Goal: Task Accomplishment & Management: Use online tool/utility

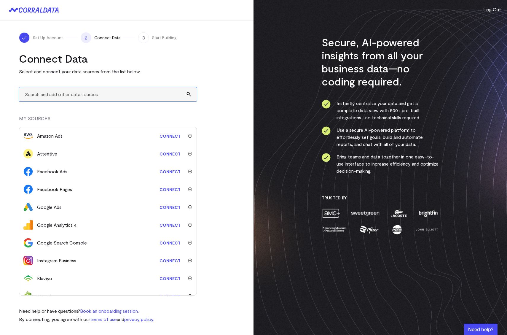
click at [87, 91] on input "text" at bounding box center [108, 94] width 178 height 15
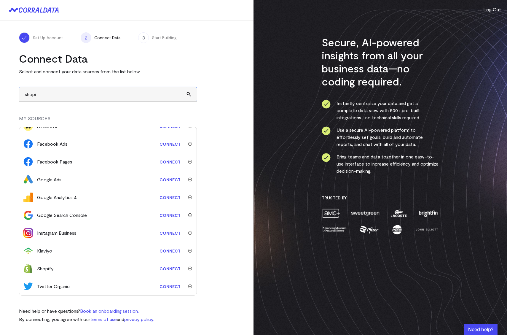
type input "shopi"
click at [165, 270] on link "Connect" at bounding box center [170, 268] width 27 height 11
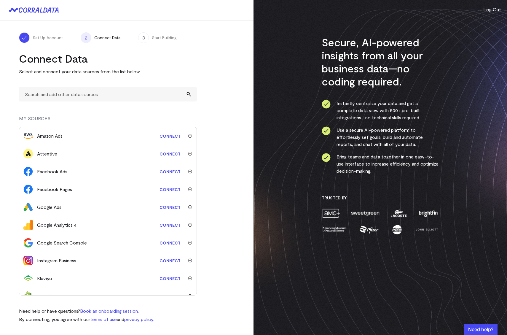
scroll to position [28, 0]
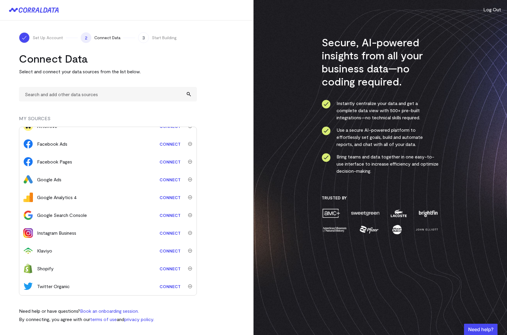
click at [188, 267] on img "submit" at bounding box center [190, 268] width 4 height 4
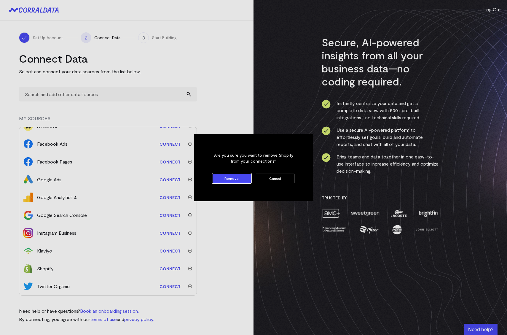
click at [225, 179] on button "Remove" at bounding box center [231, 177] width 39 height 9
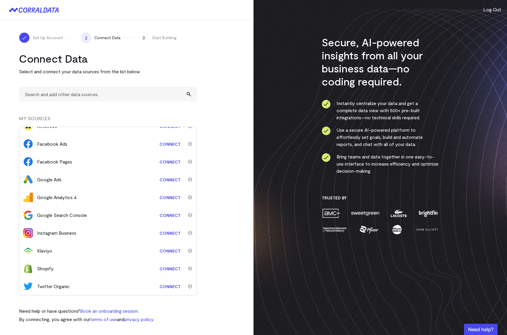
click at [188, 268] on img "submit" at bounding box center [190, 268] width 4 height 4
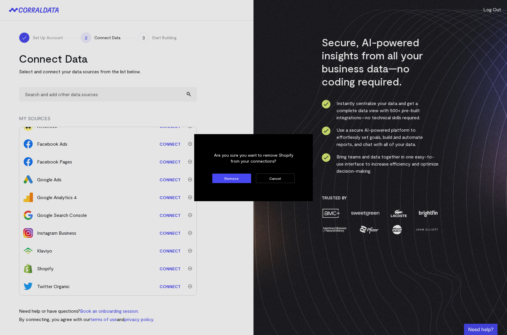
click at [234, 176] on button "Remove" at bounding box center [231, 177] width 39 height 9
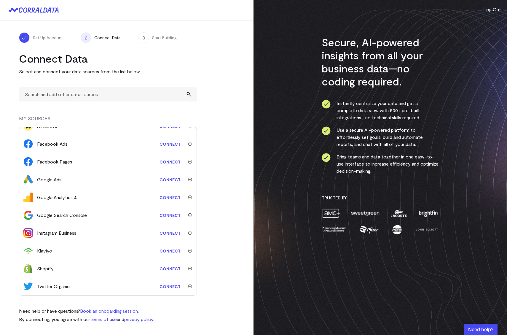
scroll to position [0, 0]
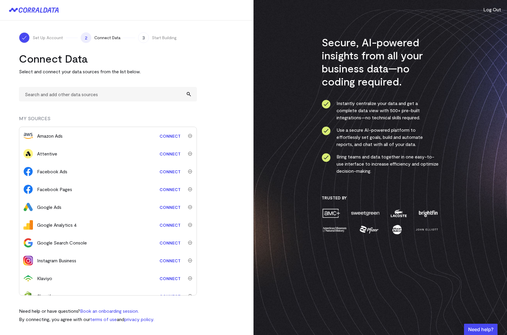
click at [210, 53] on turbo-frame "Connect Data Select and connect your data sources from the list below. MY SOURC…" at bounding box center [127, 187] width 216 height 271
